Goal: Information Seeking & Learning: Find contact information

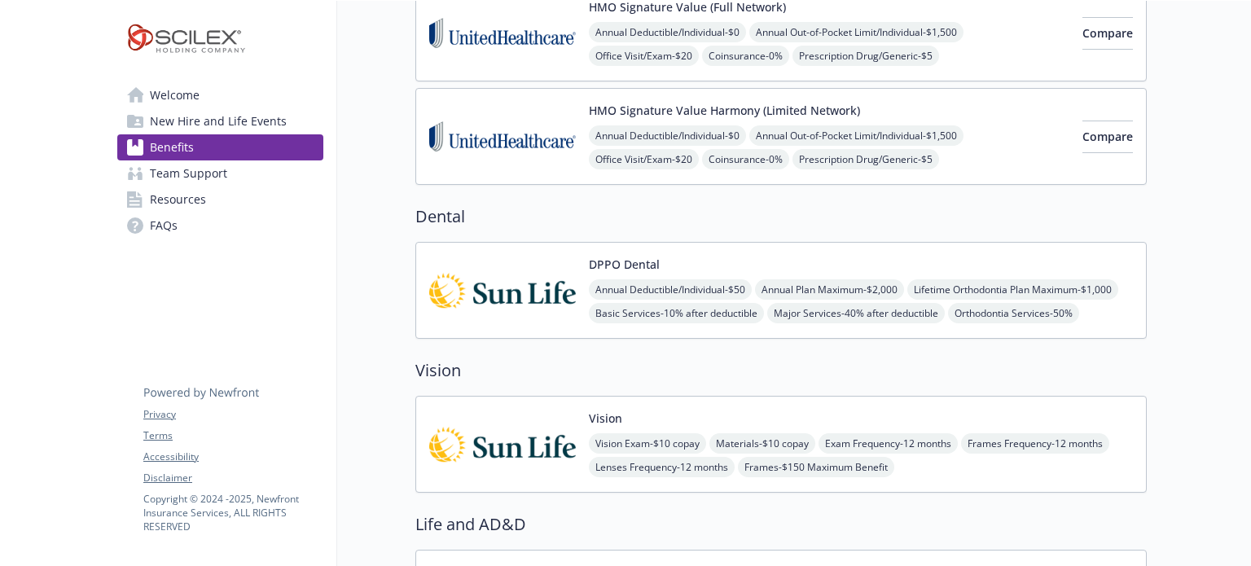
scroll to position [489, 0]
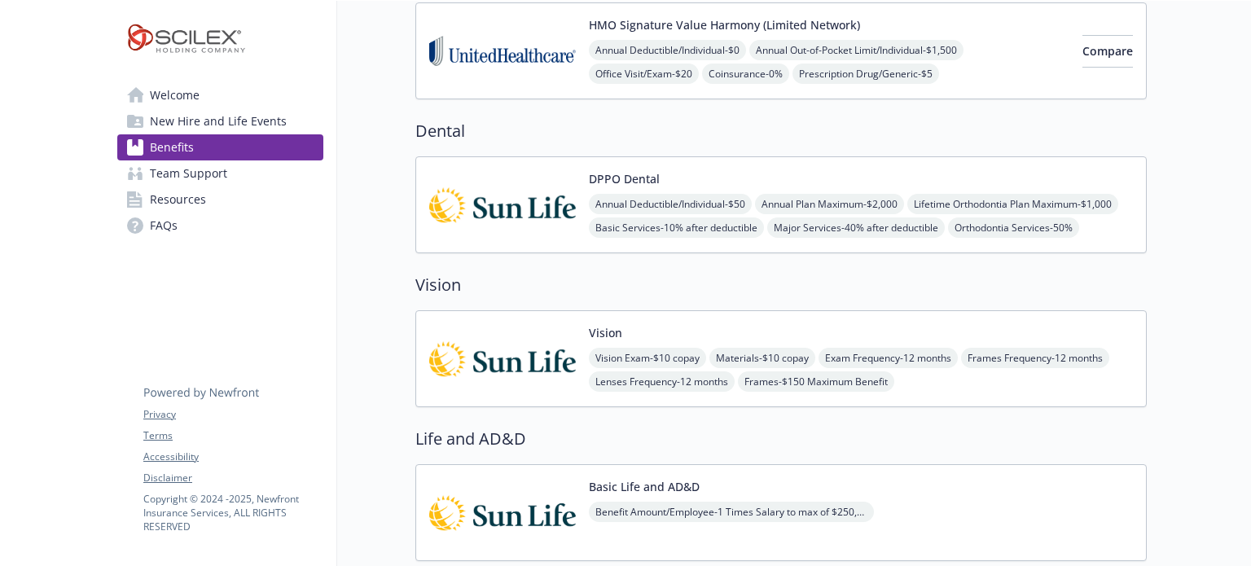
click at [539, 351] on img at bounding box center [502, 358] width 147 height 69
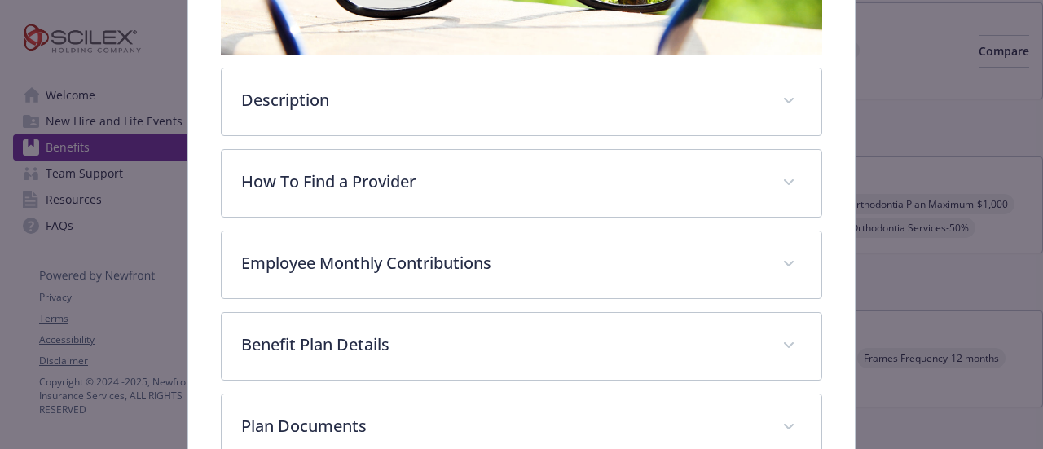
scroll to position [81, 0]
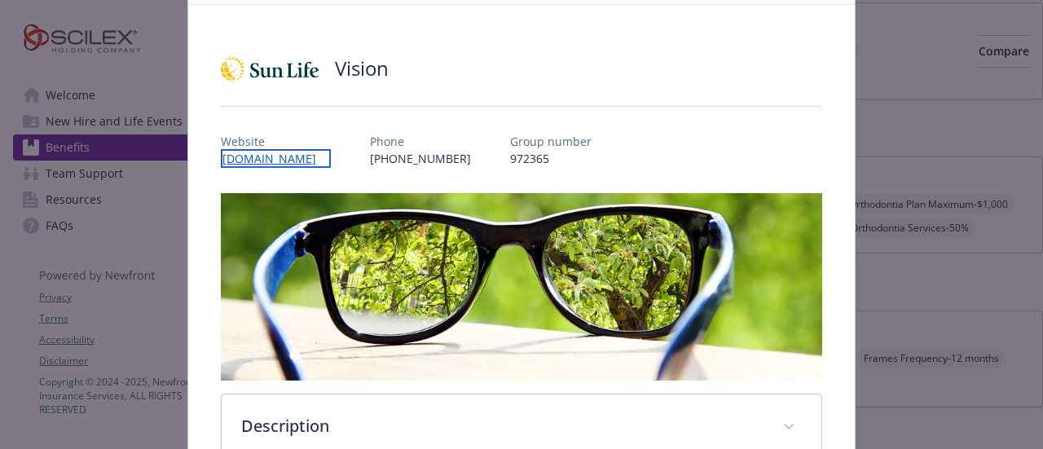
click at [264, 159] on link "[DOMAIN_NAME]" at bounding box center [276, 158] width 110 height 19
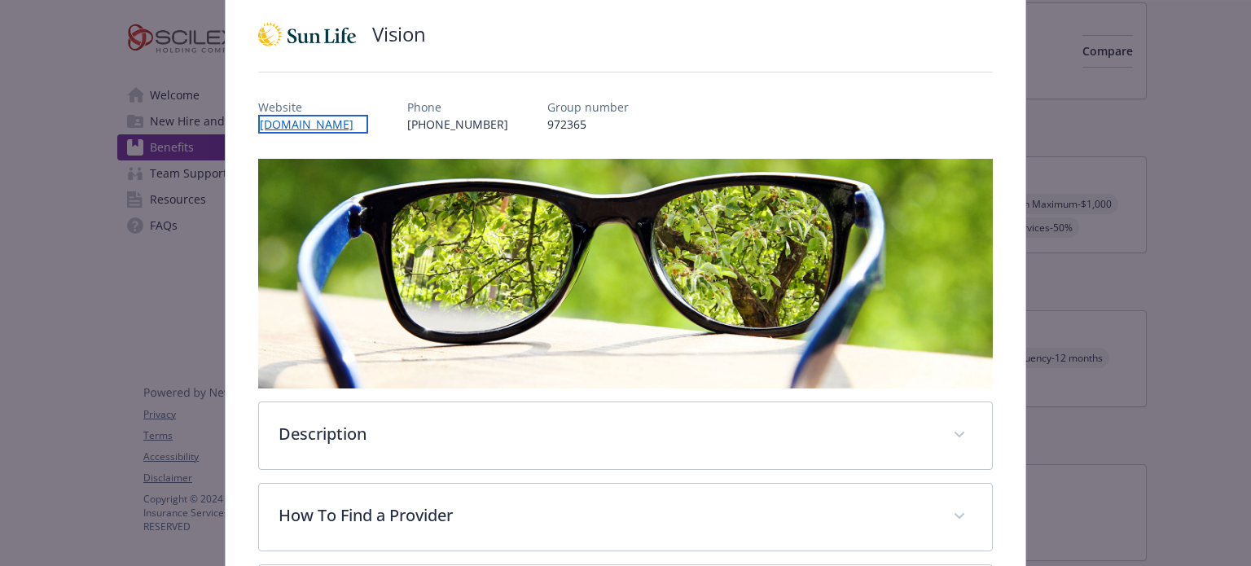
scroll to position [0, 0]
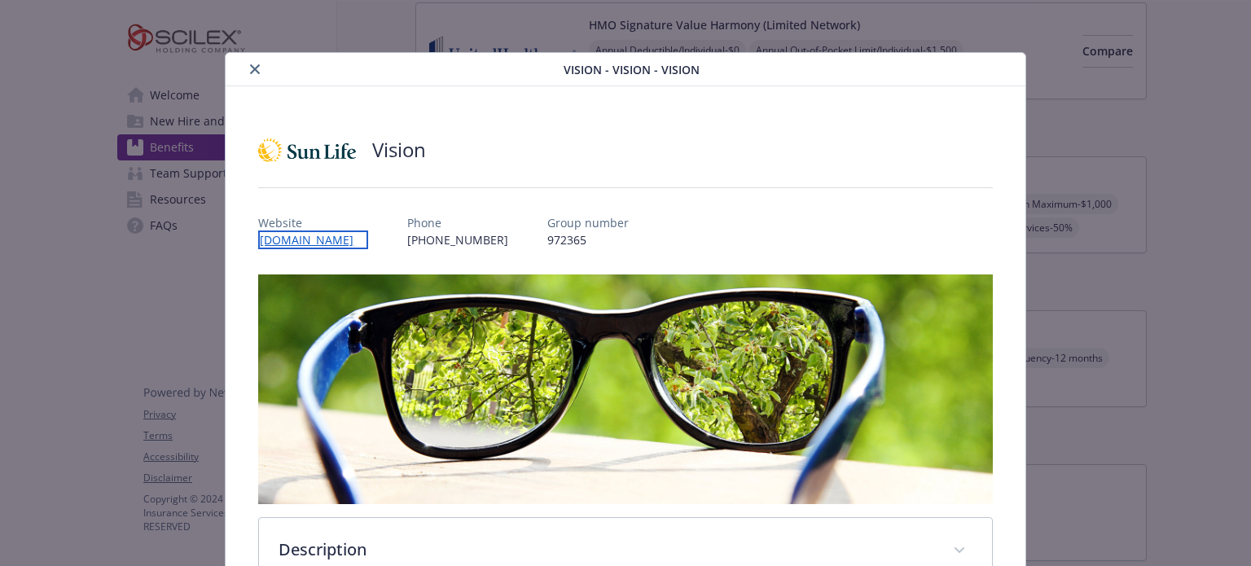
click at [308, 235] on link "[DOMAIN_NAME]" at bounding box center [313, 240] width 110 height 19
click at [412, 155] on h2 "Vision" at bounding box center [399, 150] width 54 height 28
click at [316, 240] on link "[DOMAIN_NAME]" at bounding box center [313, 240] width 110 height 19
click at [253, 71] on icon "close" at bounding box center [255, 69] width 10 height 10
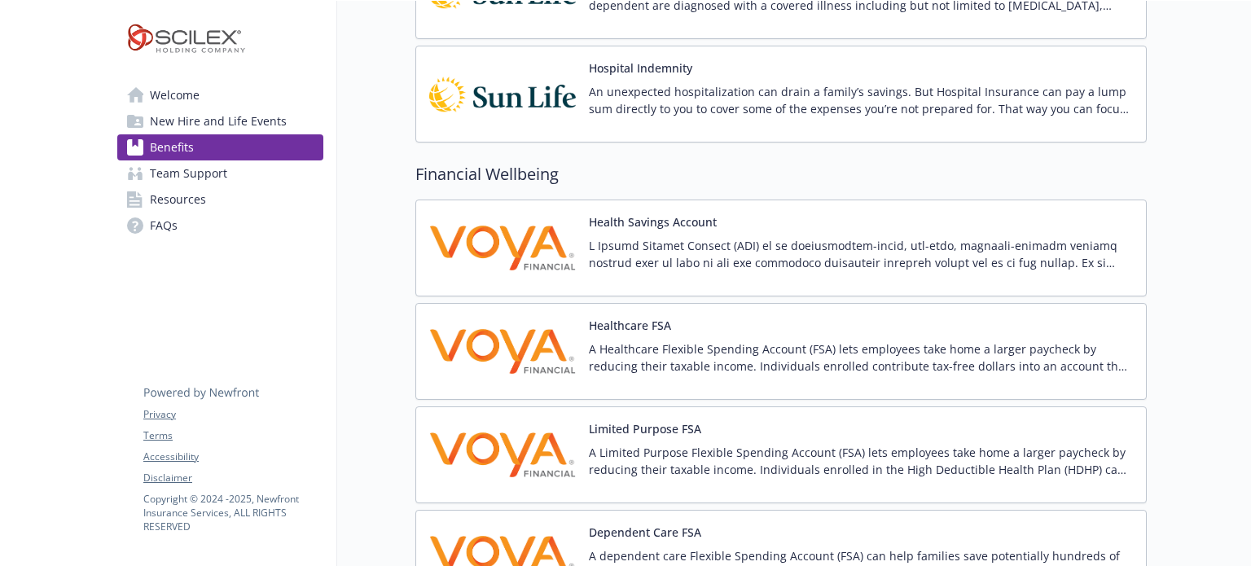
scroll to position [1385, 0]
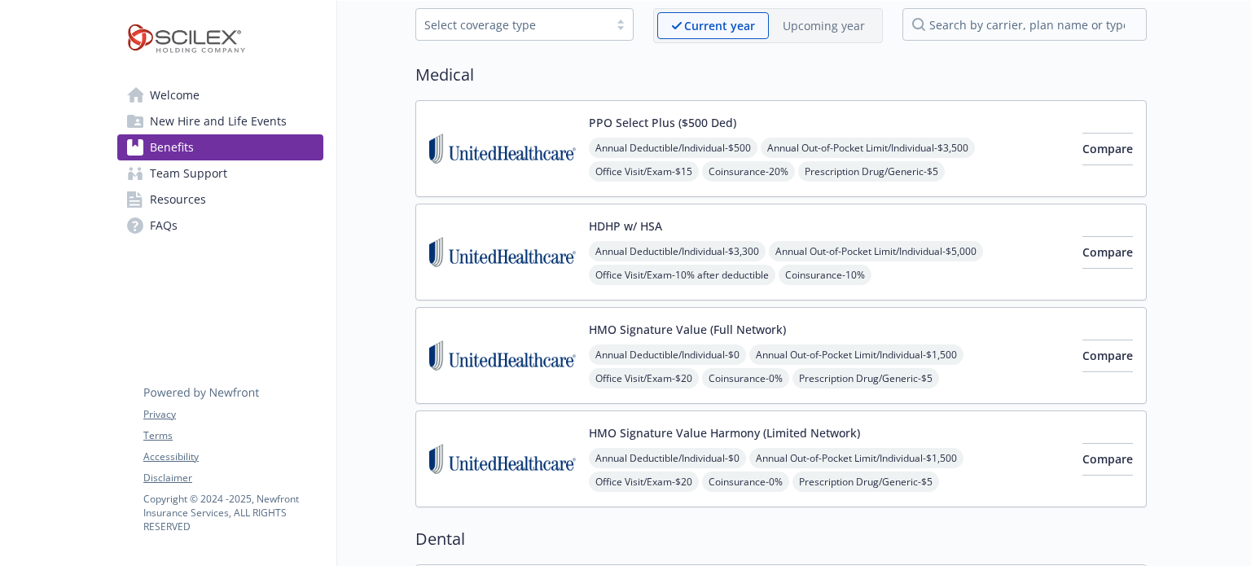
scroll to position [407, 0]
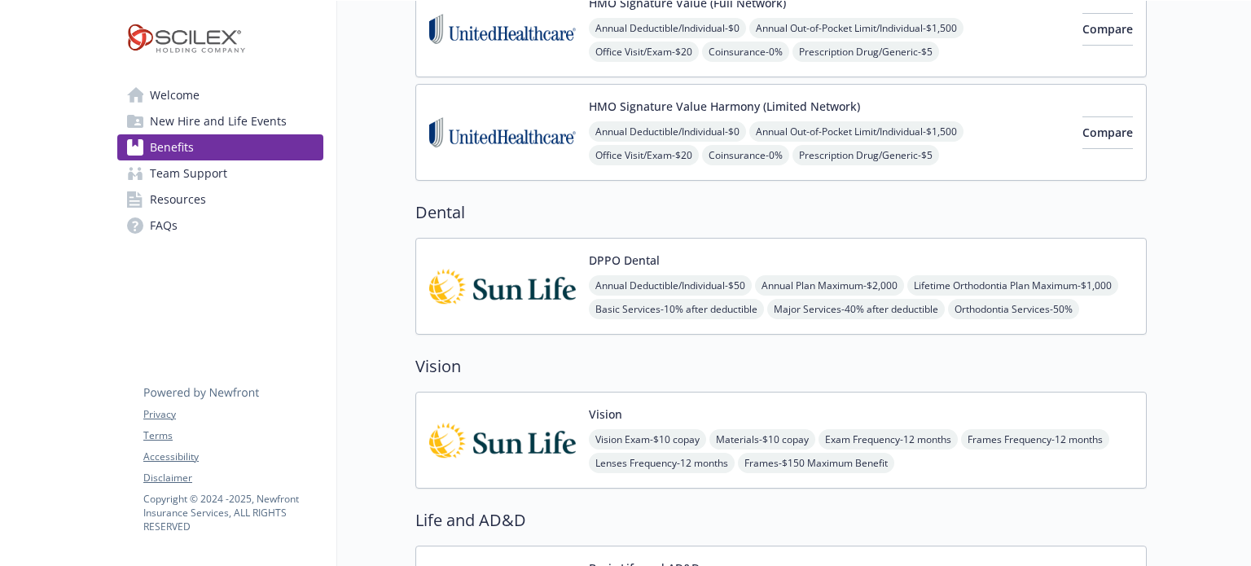
click at [534, 451] on img at bounding box center [502, 440] width 147 height 69
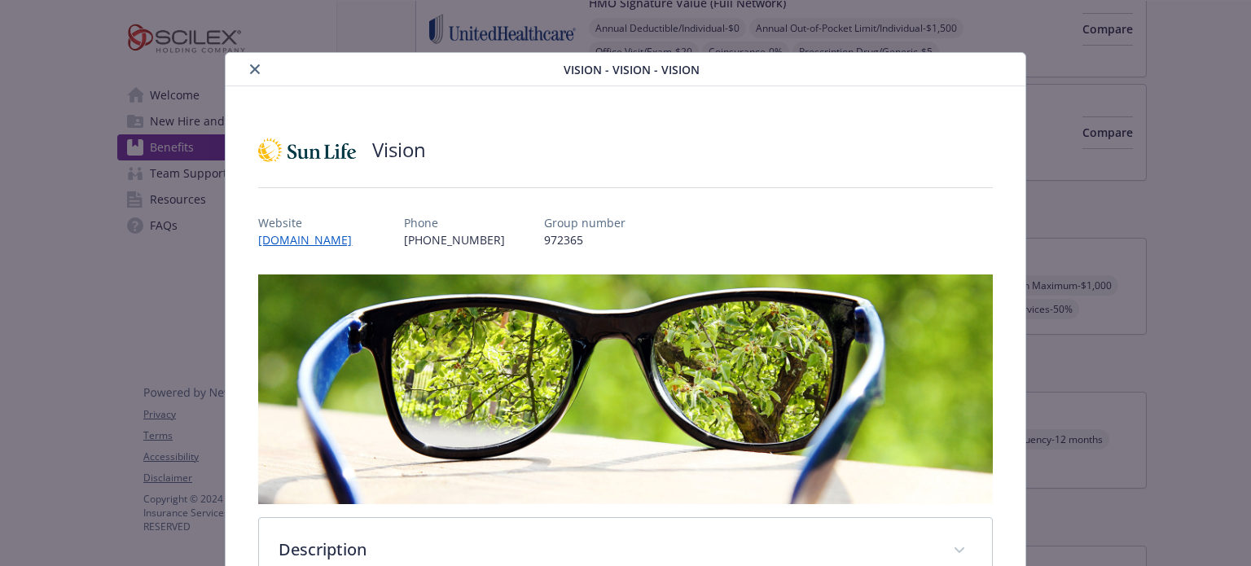
scroll to position [49, 0]
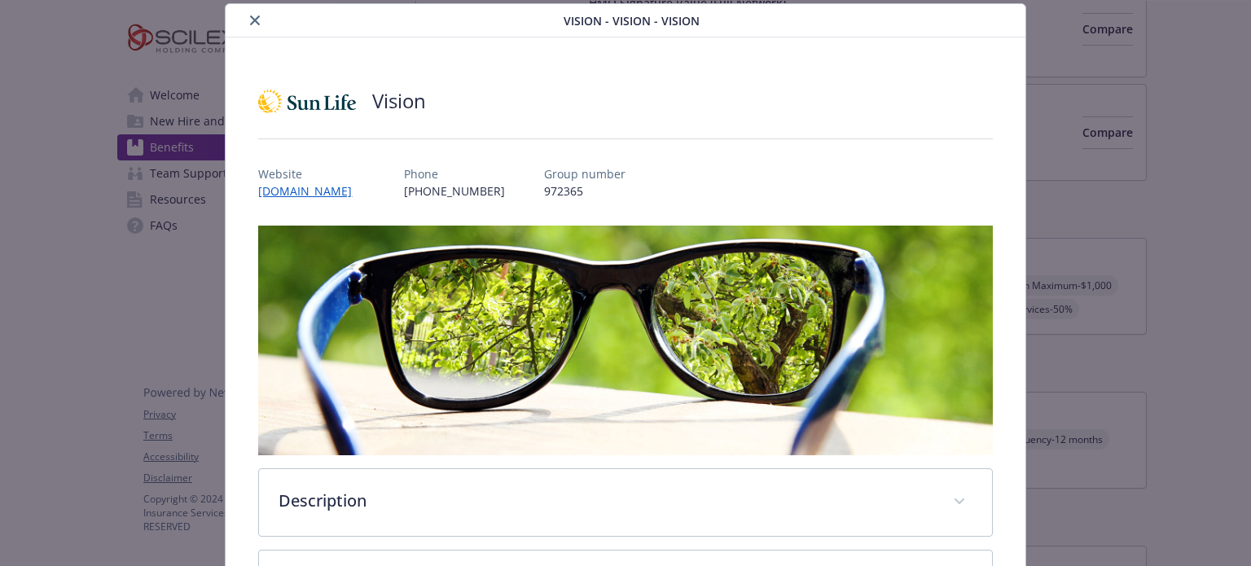
click at [253, 19] on icon "close" at bounding box center [255, 20] width 10 height 10
